Goal: Task Accomplishment & Management: Use online tool/utility

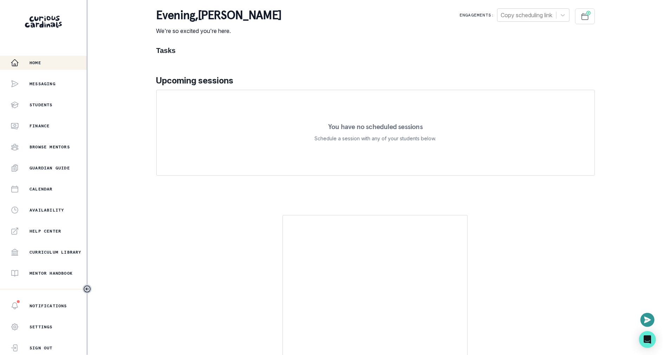
scroll to position [96, 0]
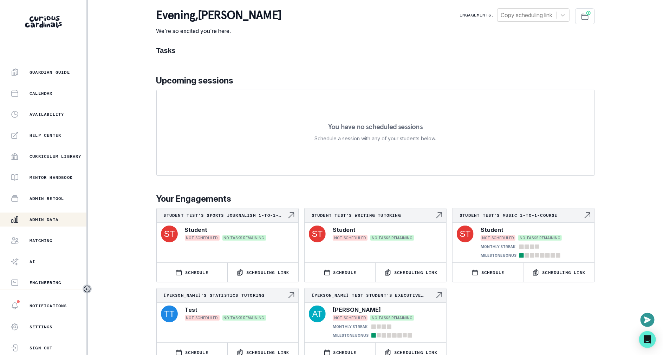
click at [57, 216] on div "Admin Data" at bounding box center [49, 220] width 76 height 8
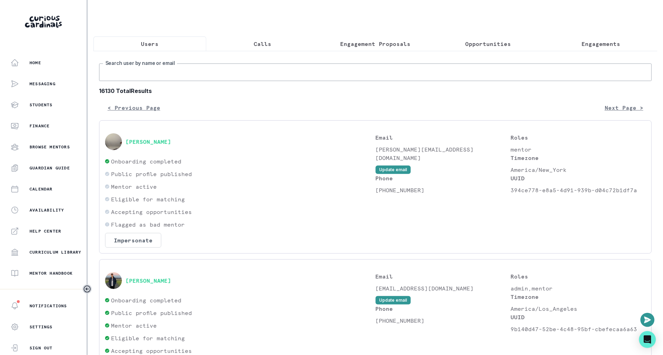
click at [217, 79] on input "Search user by name or email" at bounding box center [375, 73] width 552 height 18
paste input "[PERSON_NAME]"
type input "[PERSON_NAME]"
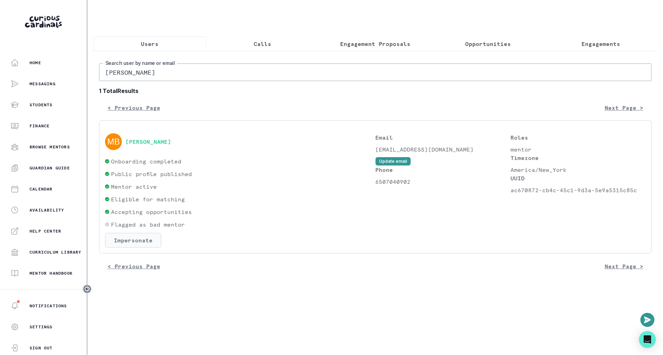
click at [131, 237] on button "Impersonate" at bounding box center [133, 240] width 56 height 15
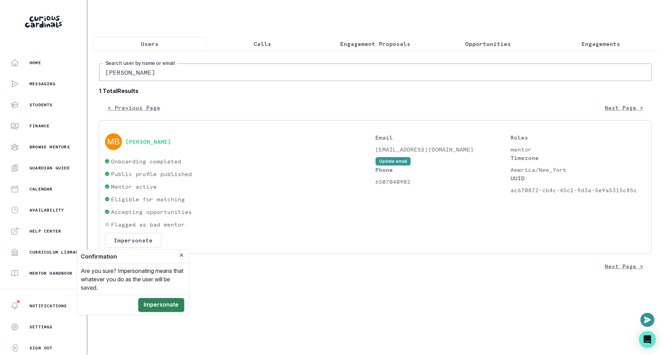
click at [165, 304] on button "Impersonate" at bounding box center [161, 305] width 46 height 14
